Goal: Transaction & Acquisition: Purchase product/service

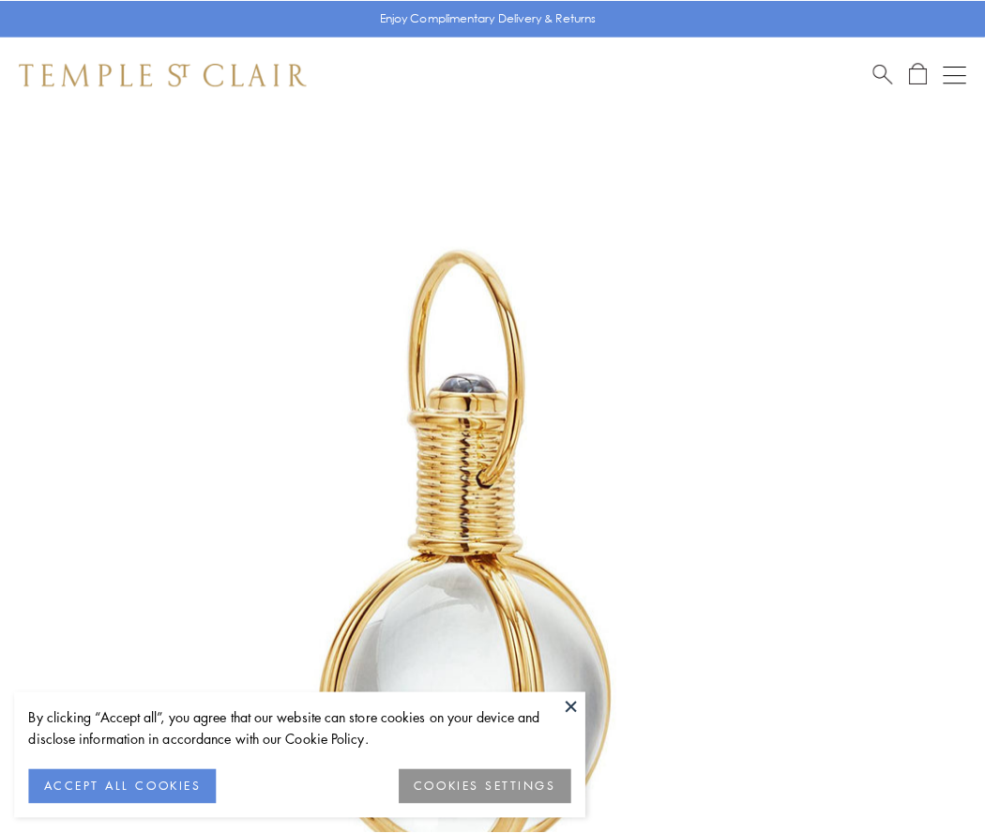
scroll to position [490, 0]
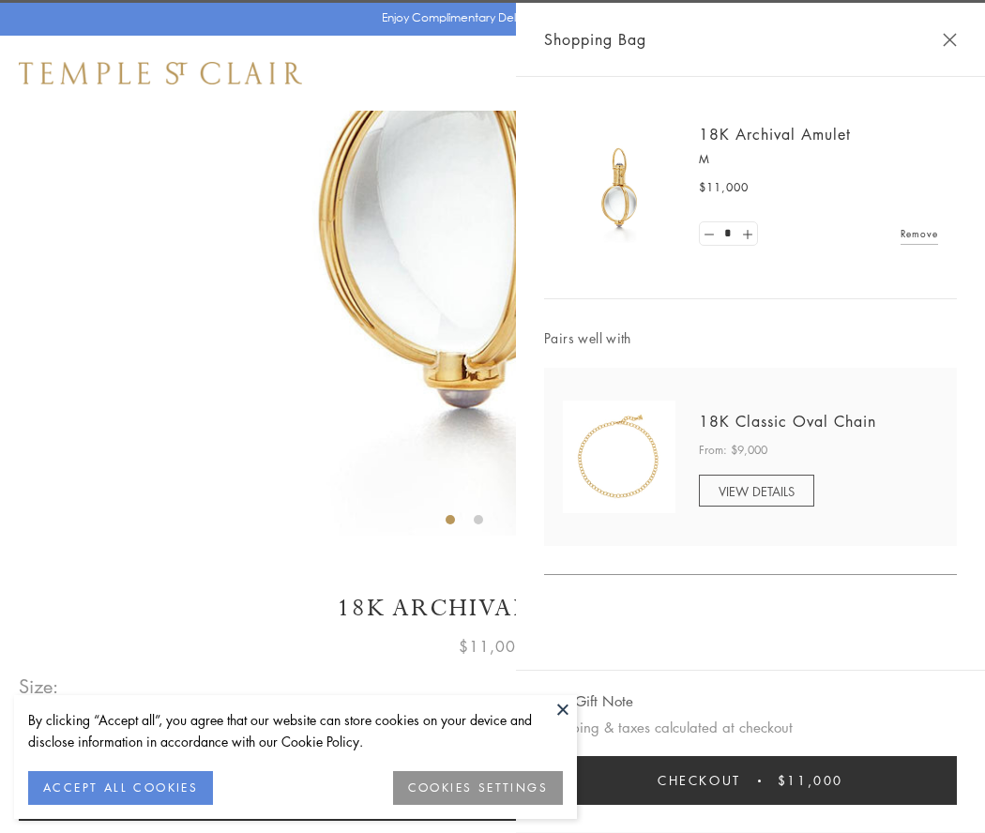
click at [751, 781] on button "Checkout $11,000" at bounding box center [750, 780] width 413 height 49
